Goal: Task Accomplishment & Management: Use online tool/utility

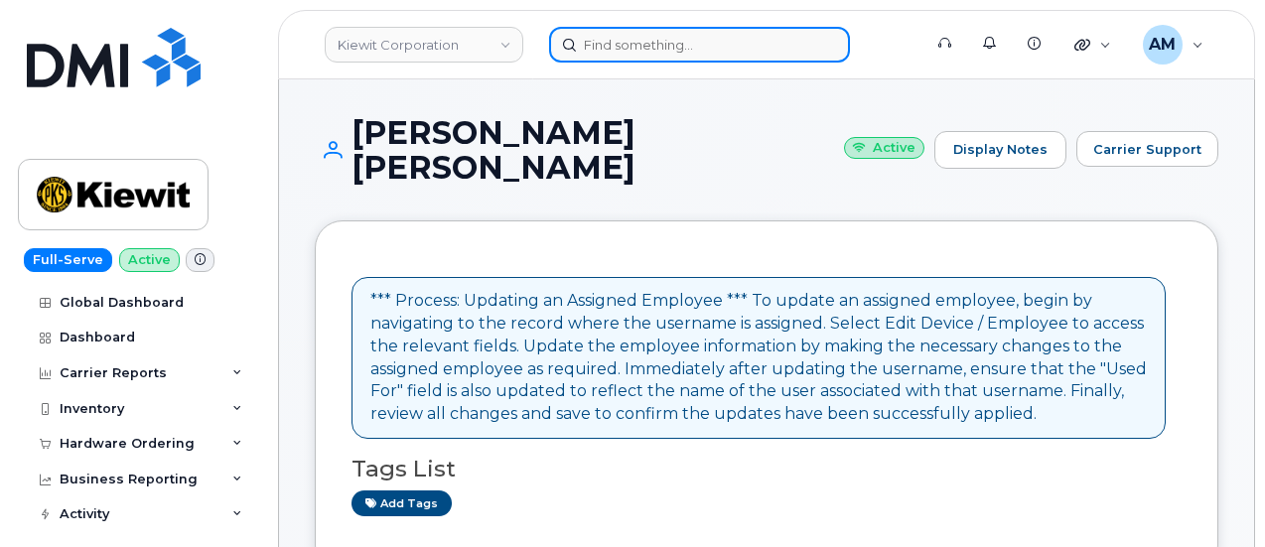
click at [606, 41] on input at bounding box center [699, 45] width 301 height 36
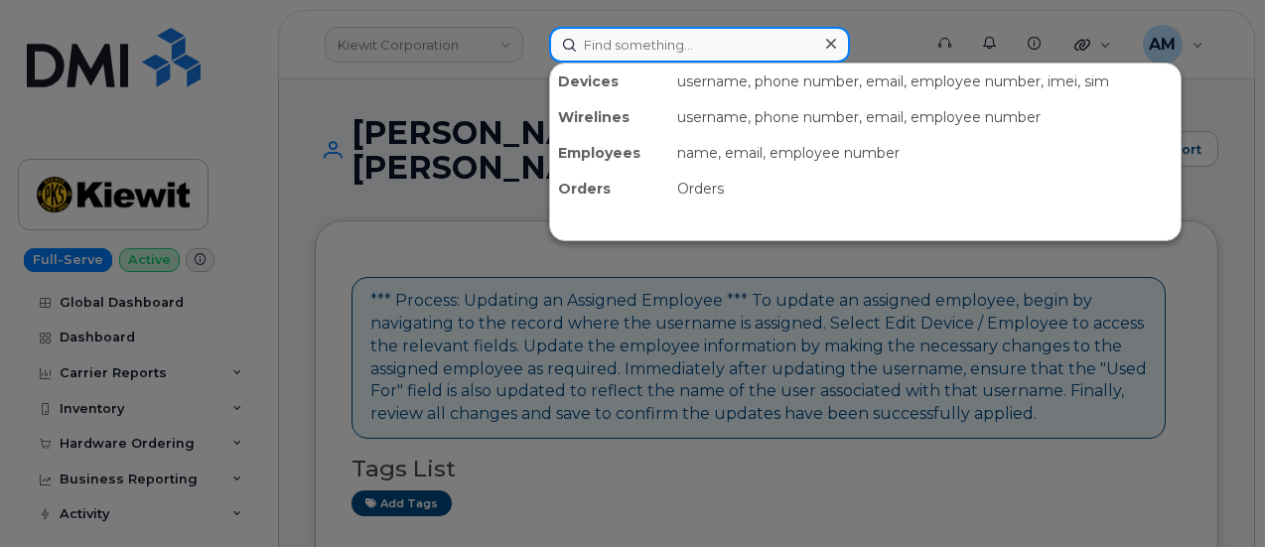
paste input "817-412-8786"
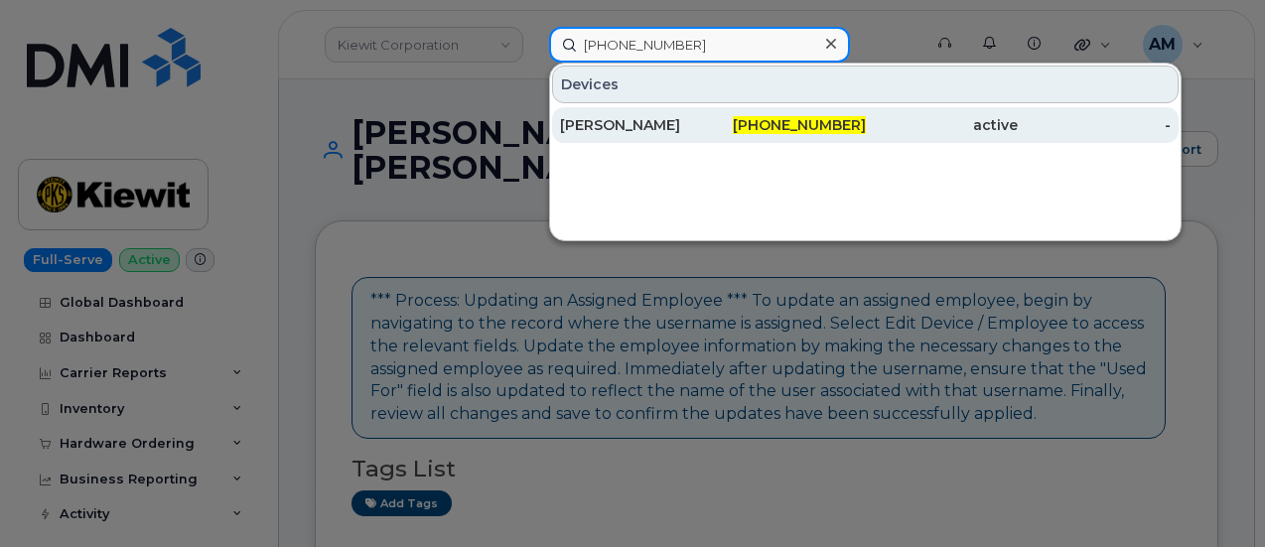
type input "817-412-8786"
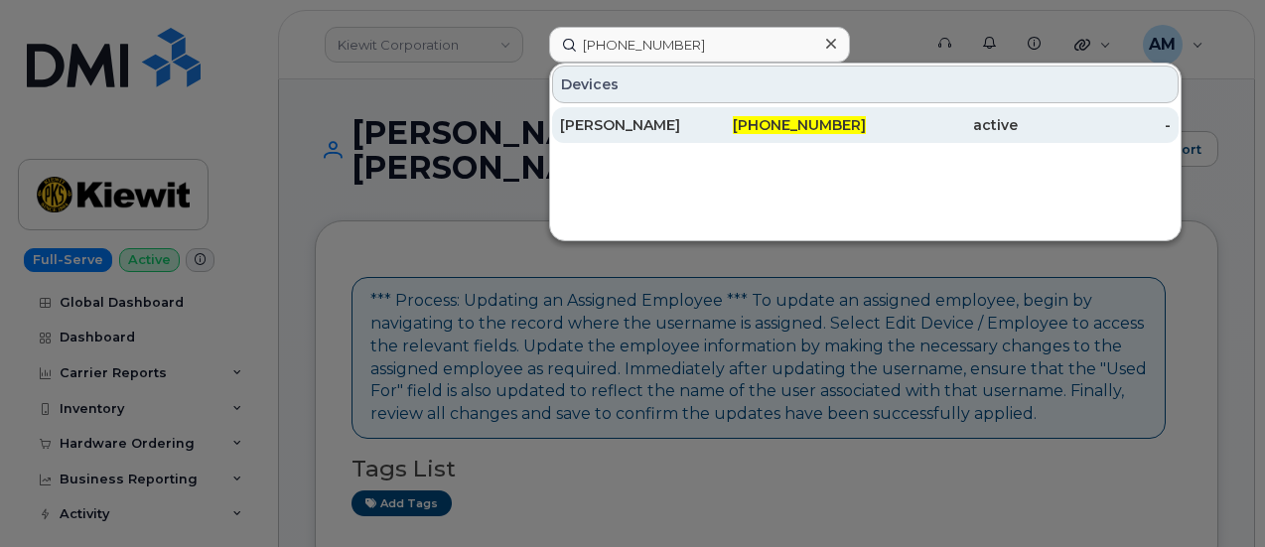
click at [685, 126] on div "Marlin Klotz" at bounding box center [636, 125] width 153 height 20
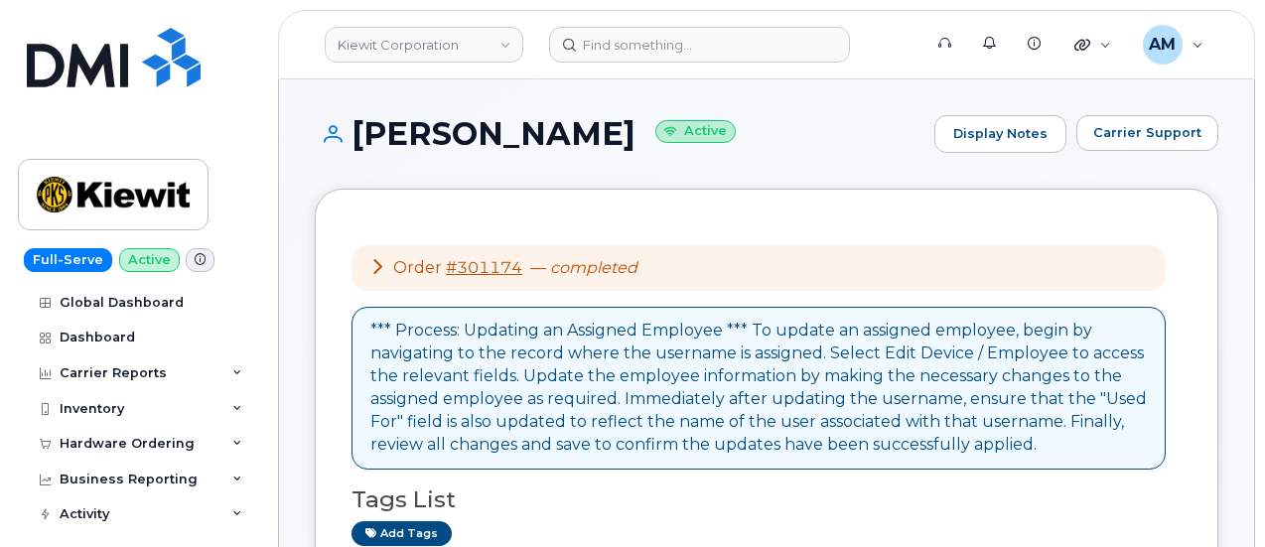
click at [374, 267] on icon at bounding box center [377, 266] width 16 height 16
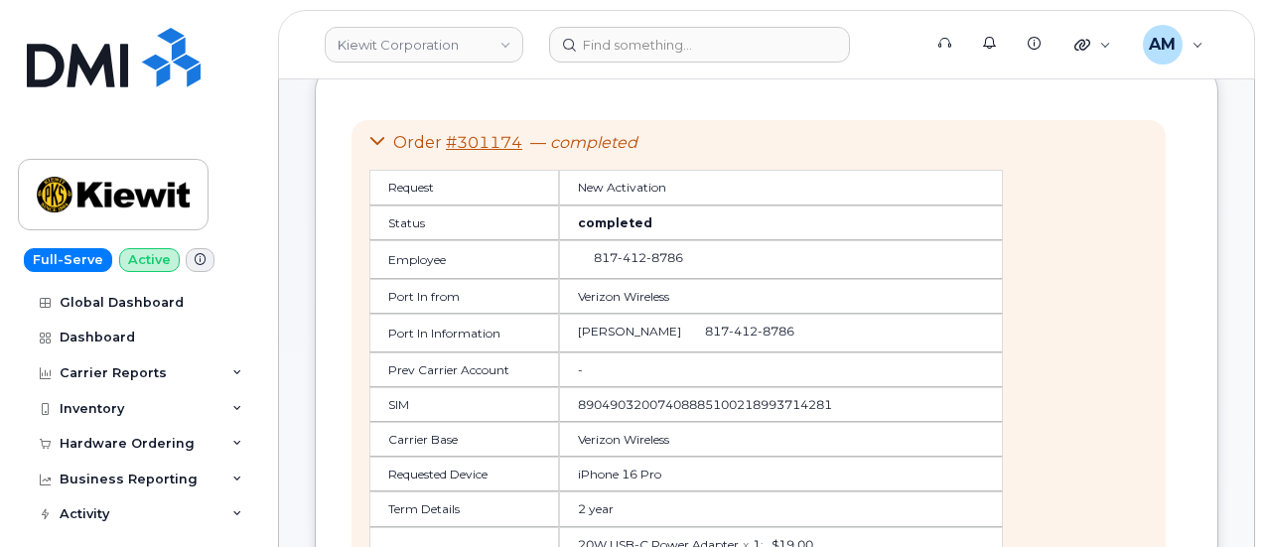
scroll to position [99, 0]
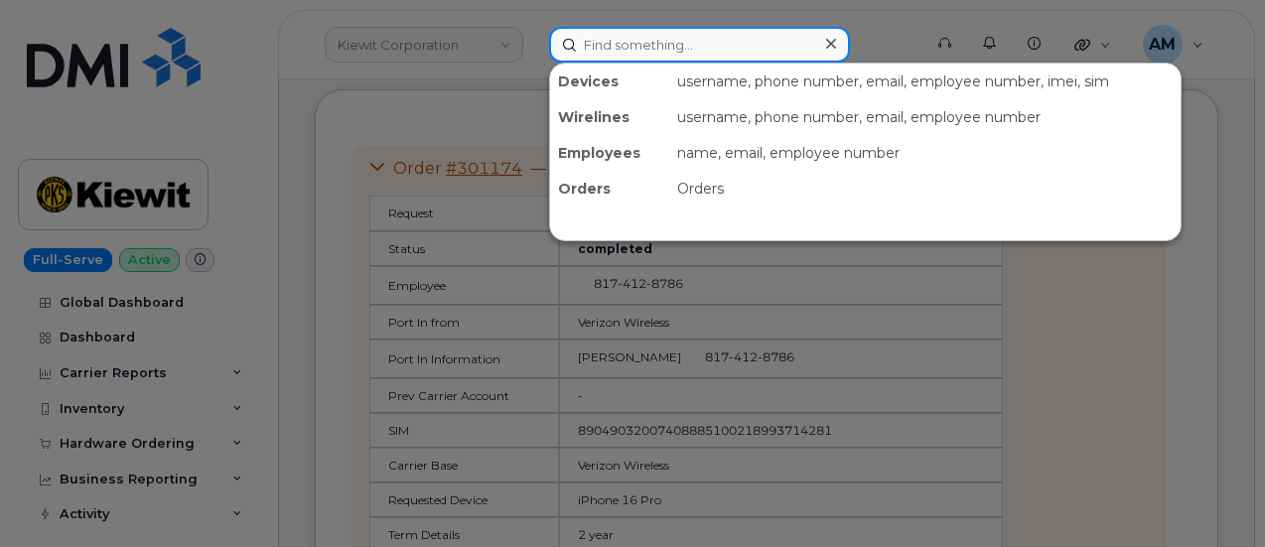
click at [600, 47] on input at bounding box center [699, 45] width 301 height 36
paste input "206-249-5988"
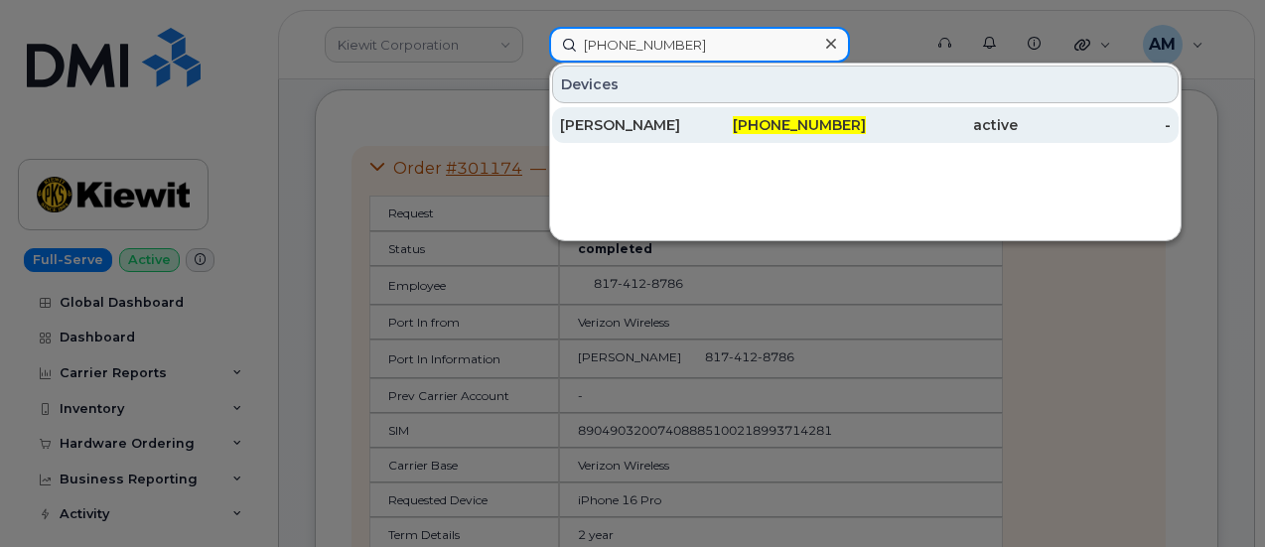
type input "206-249-5988"
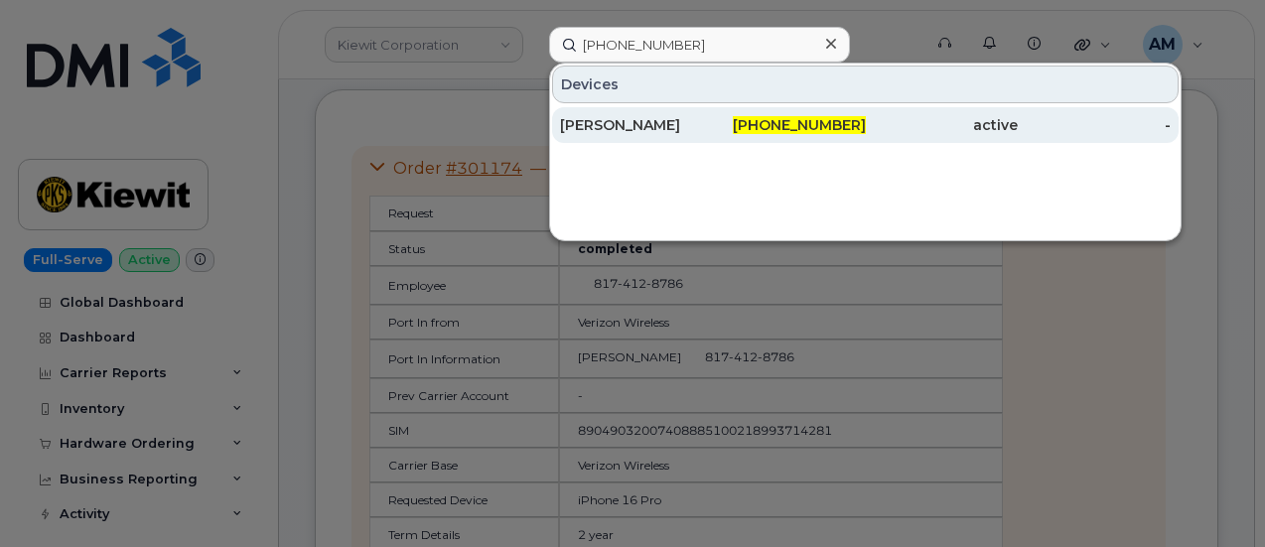
click at [660, 119] on div "[PERSON_NAME]" at bounding box center [636, 125] width 153 height 20
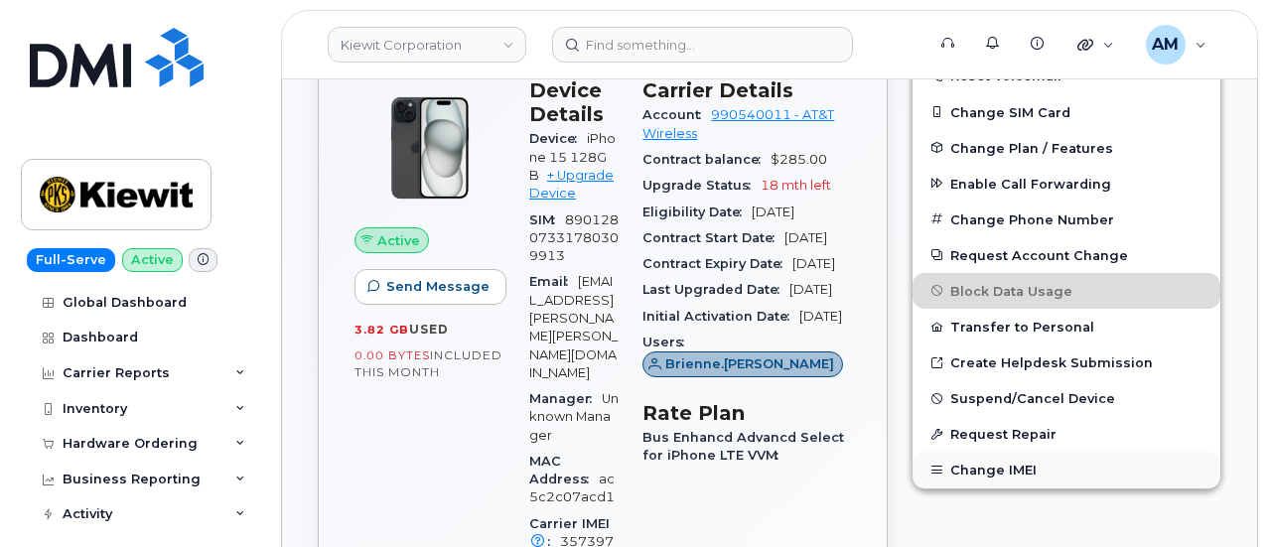
scroll to position [695, 0]
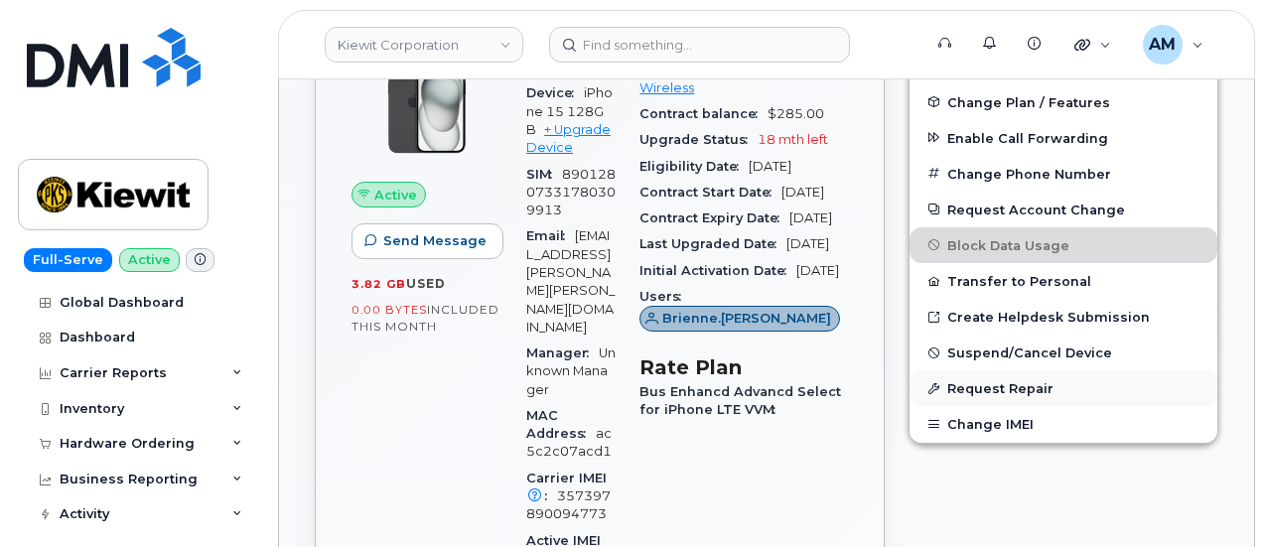
click at [1014, 384] on button "Request Repair" at bounding box center [1063, 388] width 308 height 36
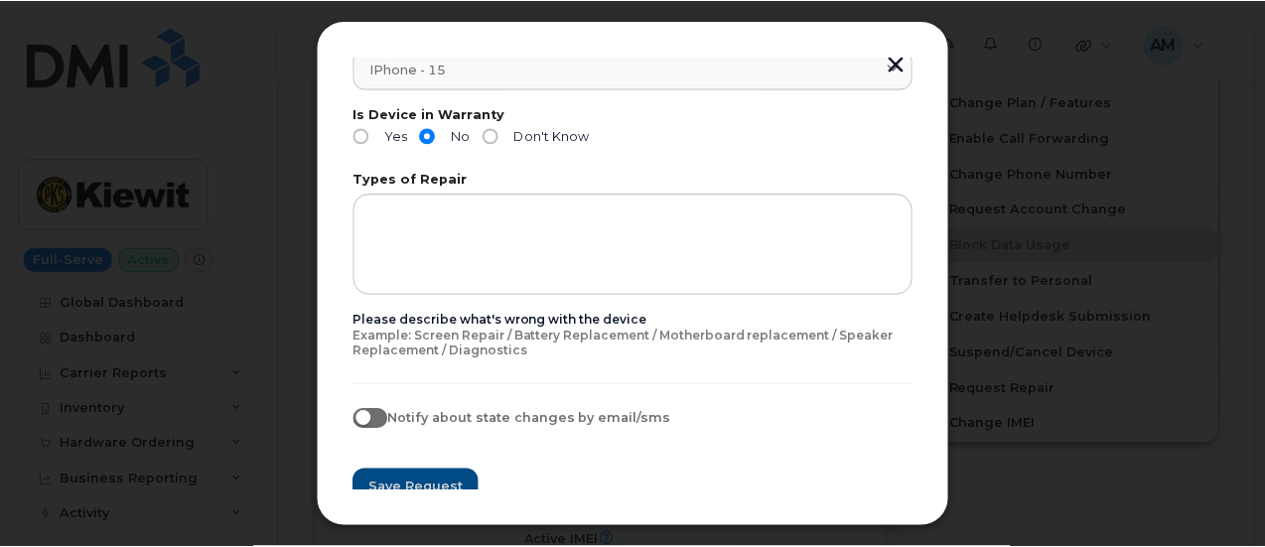
scroll to position [375, 0]
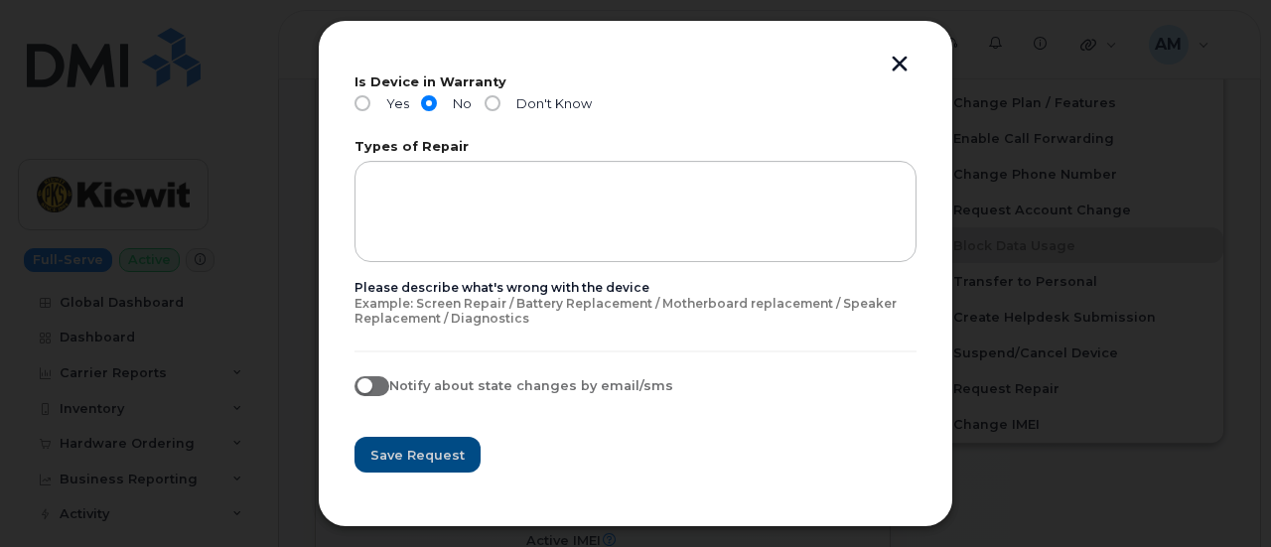
click at [903, 63] on button "button" at bounding box center [900, 66] width 30 height 21
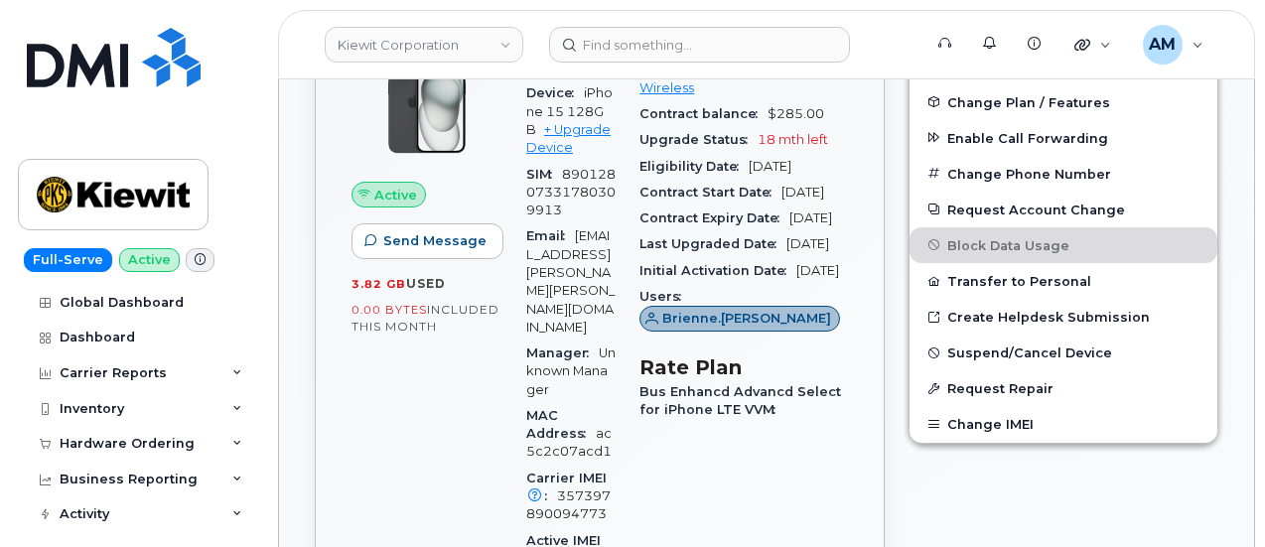
scroll to position [794, 0]
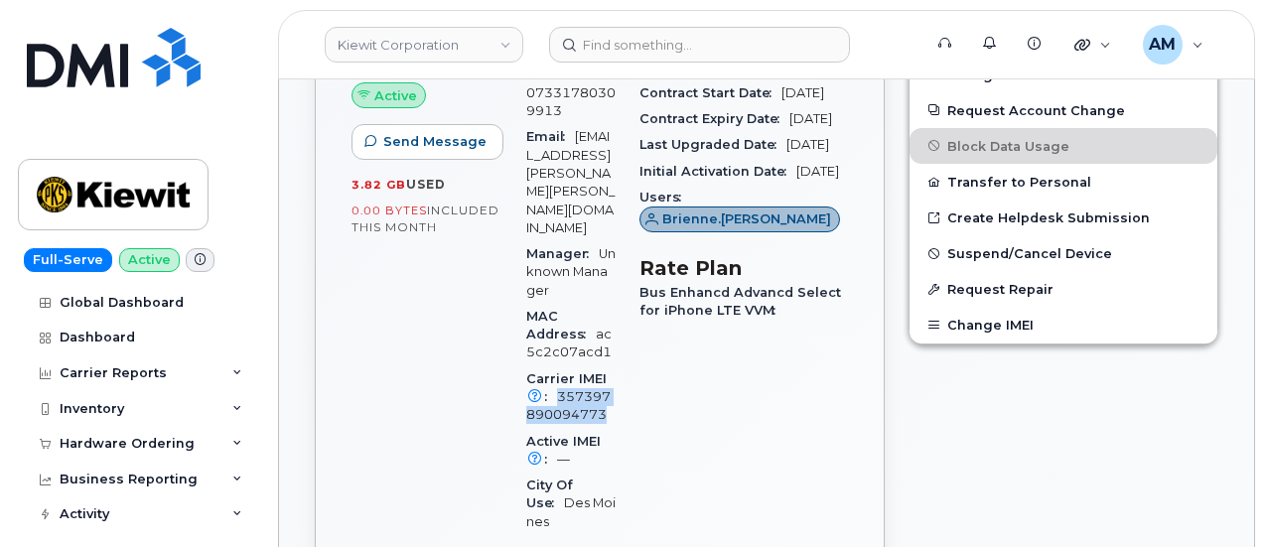
drag, startPoint x: 635, startPoint y: 202, endPoint x: 623, endPoint y: 225, distance: 26.6
click at [616, 366] on div "Carrier IMEI Carrier IMEI is reported during the last billing cycle or change o…" at bounding box center [570, 397] width 89 height 63
copy span "357397890094773"
